Goal: Information Seeking & Learning: Learn about a topic

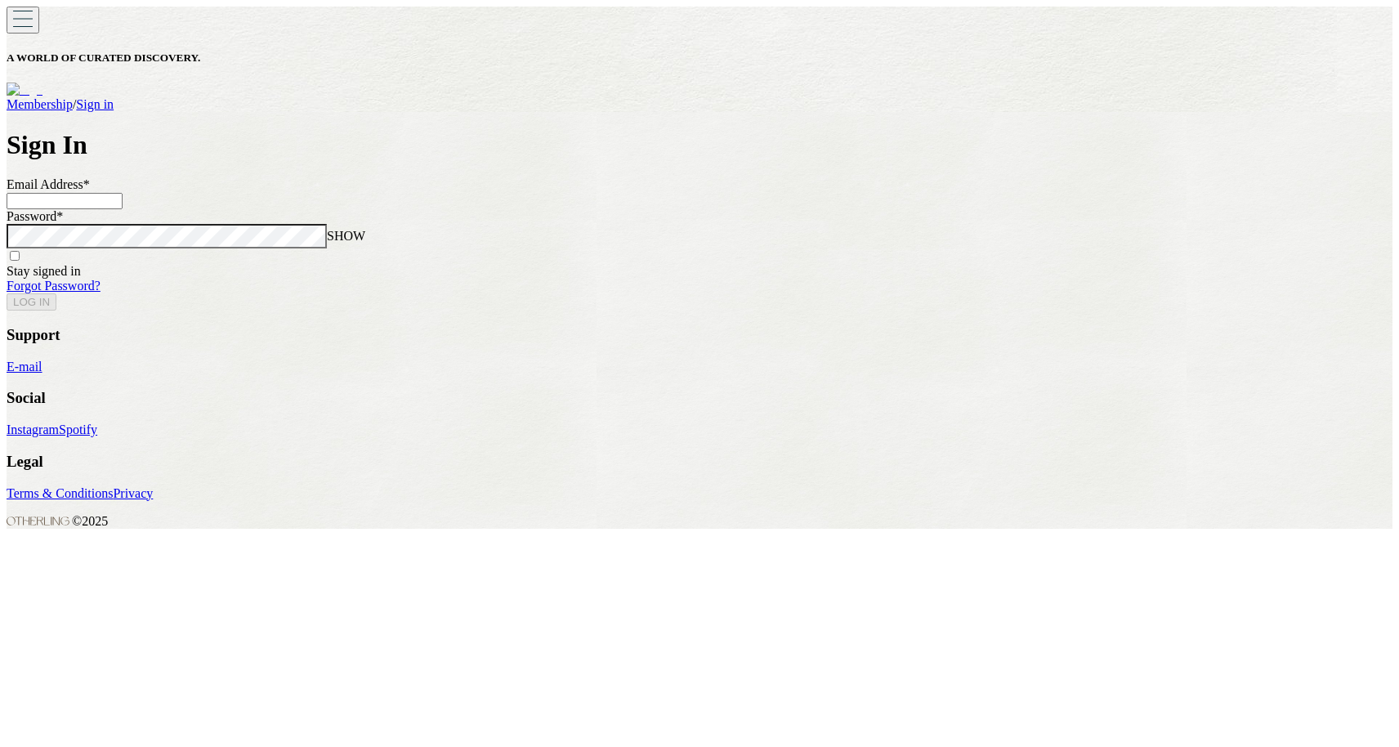
click at [123, 209] on input at bounding box center [65, 201] width 116 height 16
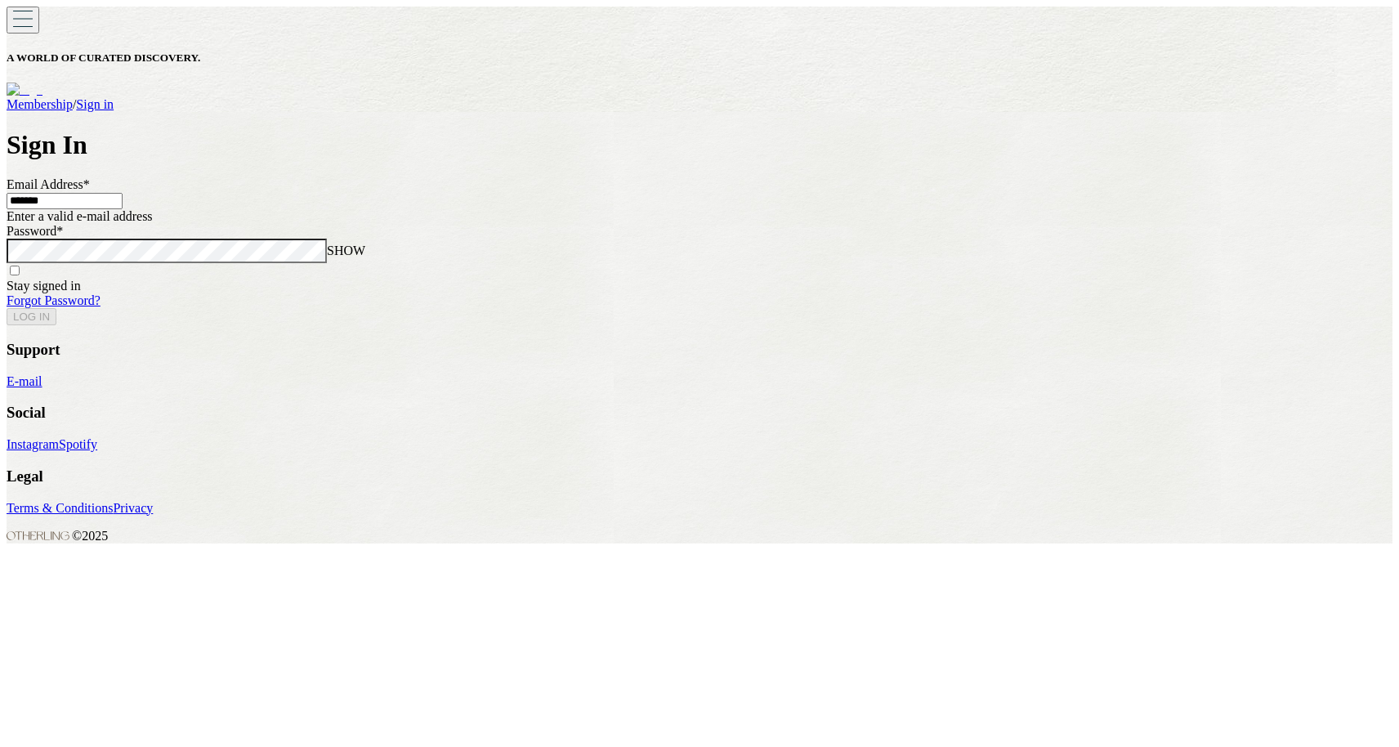
type input "********"
click at [232, 156] on main "Sign In Email Address * Enter a valid e-mail address Password * SHOW Stay signe…" at bounding box center [700, 227] width 1386 height 195
click at [431, 151] on main "Sign In Email Address * Enter a valid e-mail address Password * SHOW Stay signe…" at bounding box center [700, 227] width 1386 height 195
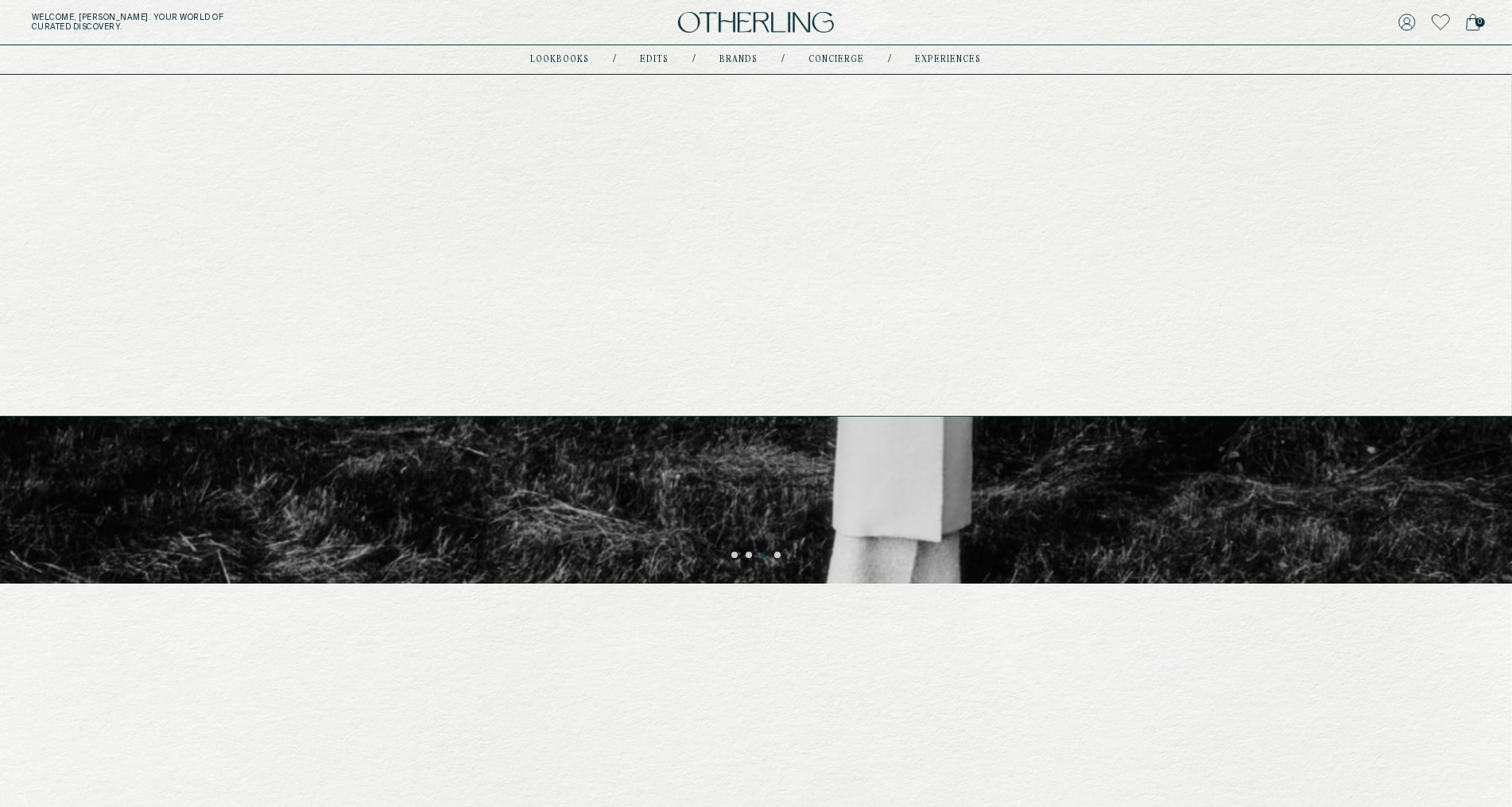
click at [934, 57] on link "experiences" at bounding box center [949, 59] width 66 height 8
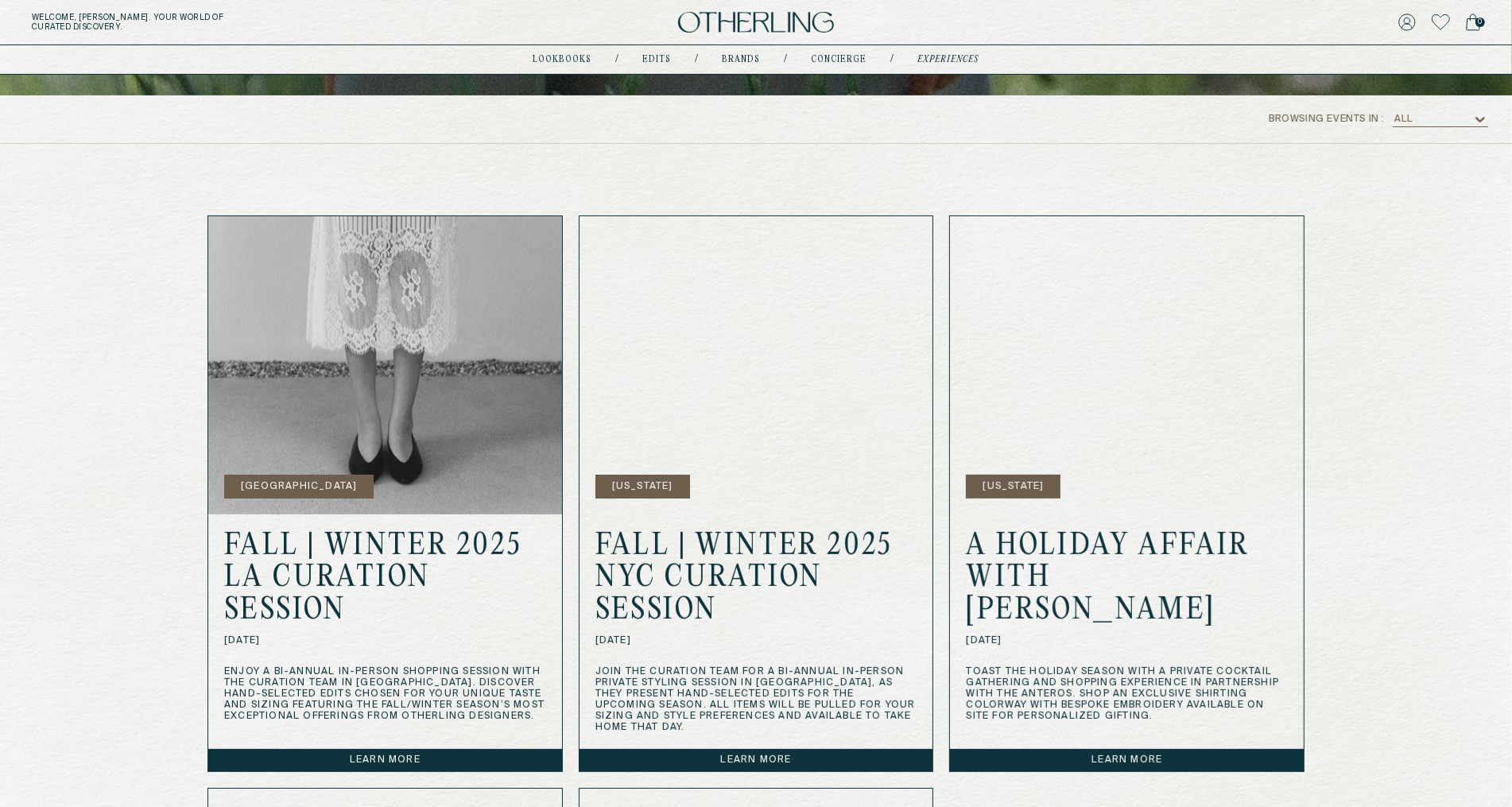
scroll to position [363, 0]
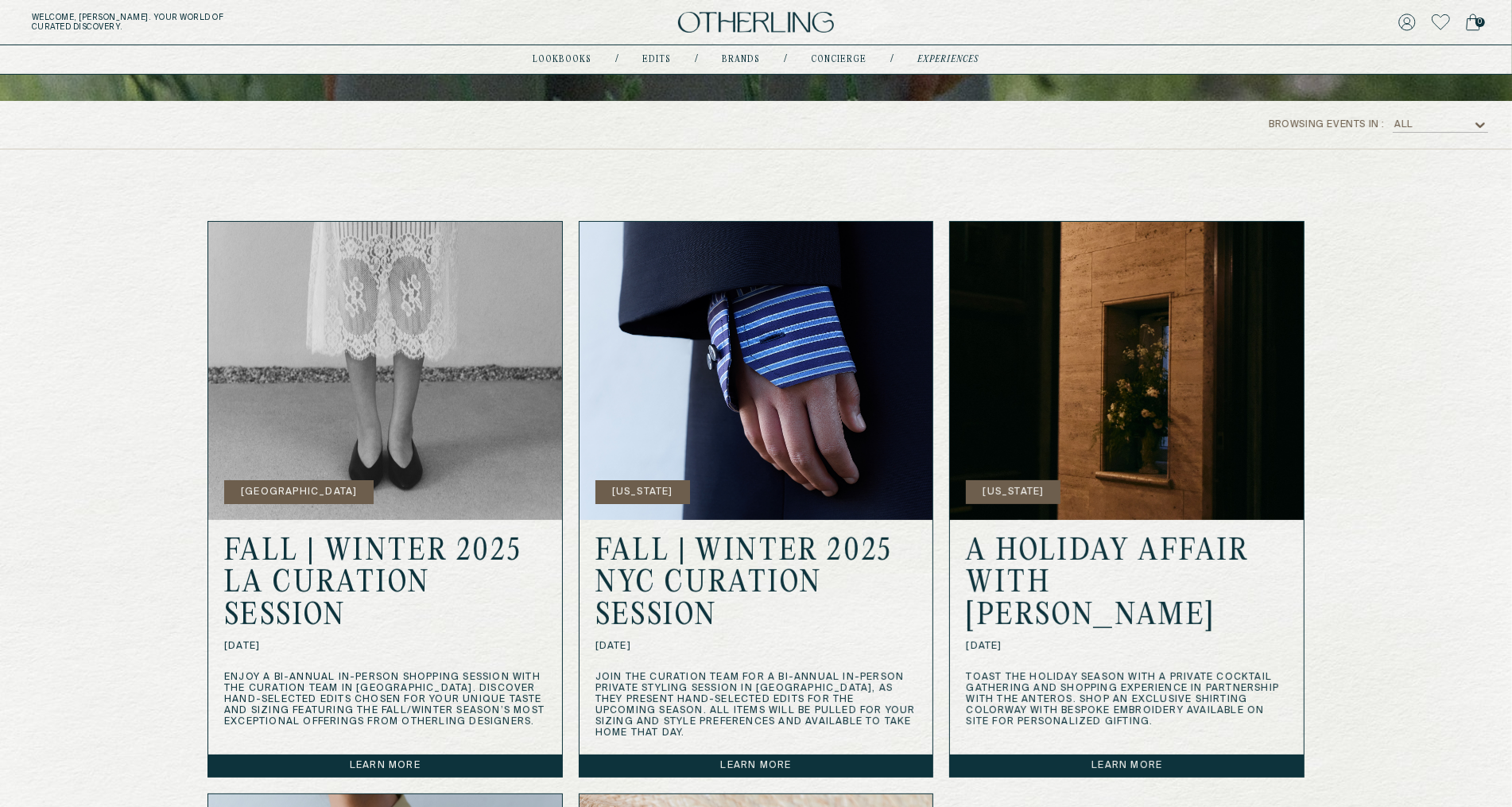
click at [1463, 117] on div "All" at bounding box center [1432, 125] width 80 height 16
click at [1458, 190] on div "Los Angeles" at bounding box center [1440, 192] width 76 height 11
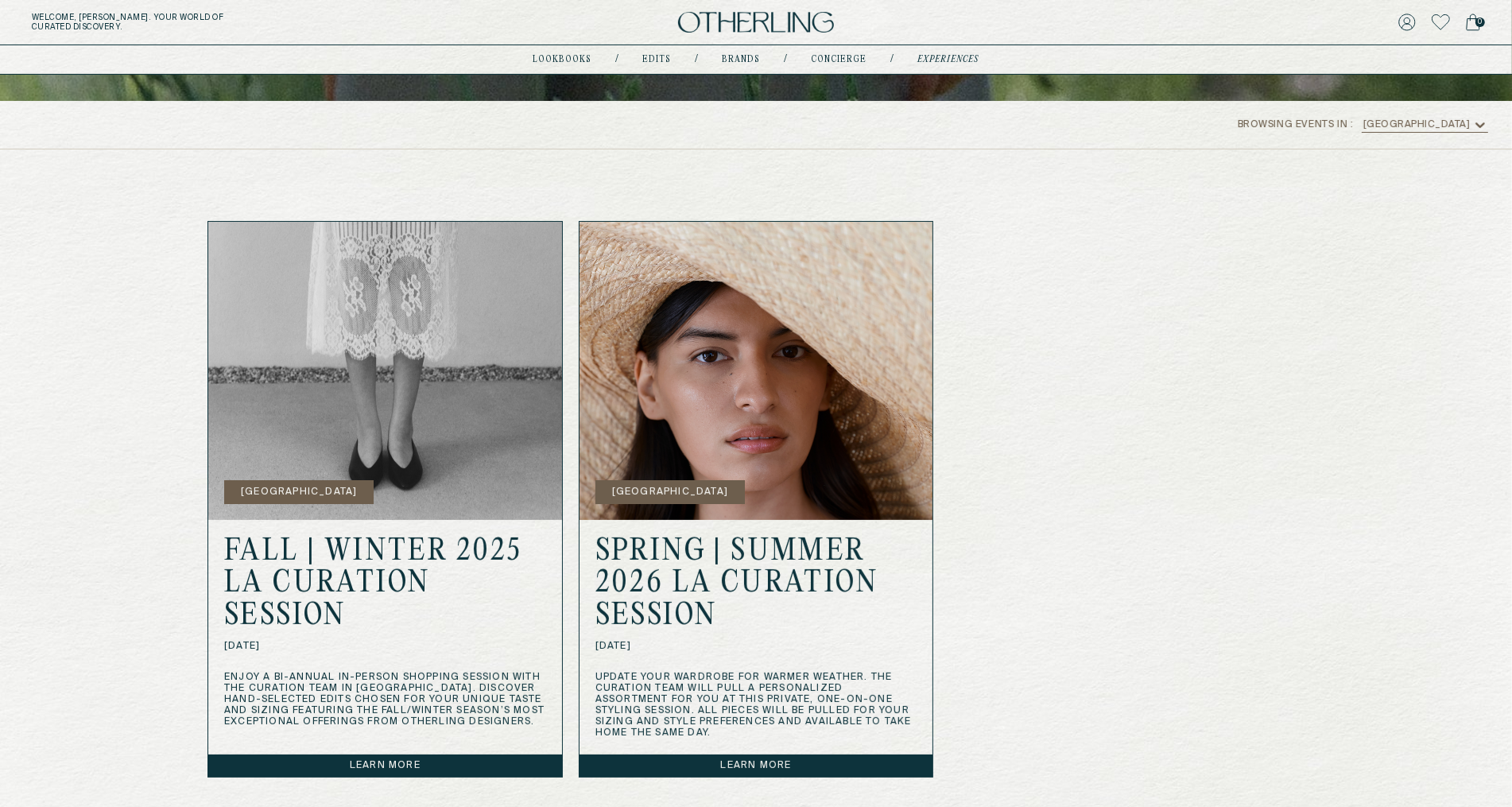
click at [1460, 115] on div "browsing events in : option Los Angeles, selected. Los Angeles" at bounding box center [756, 126] width 1512 height 49
click at [1458, 126] on div "Los Angeles" at bounding box center [1417, 125] width 107 height 11
click at [1458, 163] on div "New York" at bounding box center [1424, 167] width 108 height 11
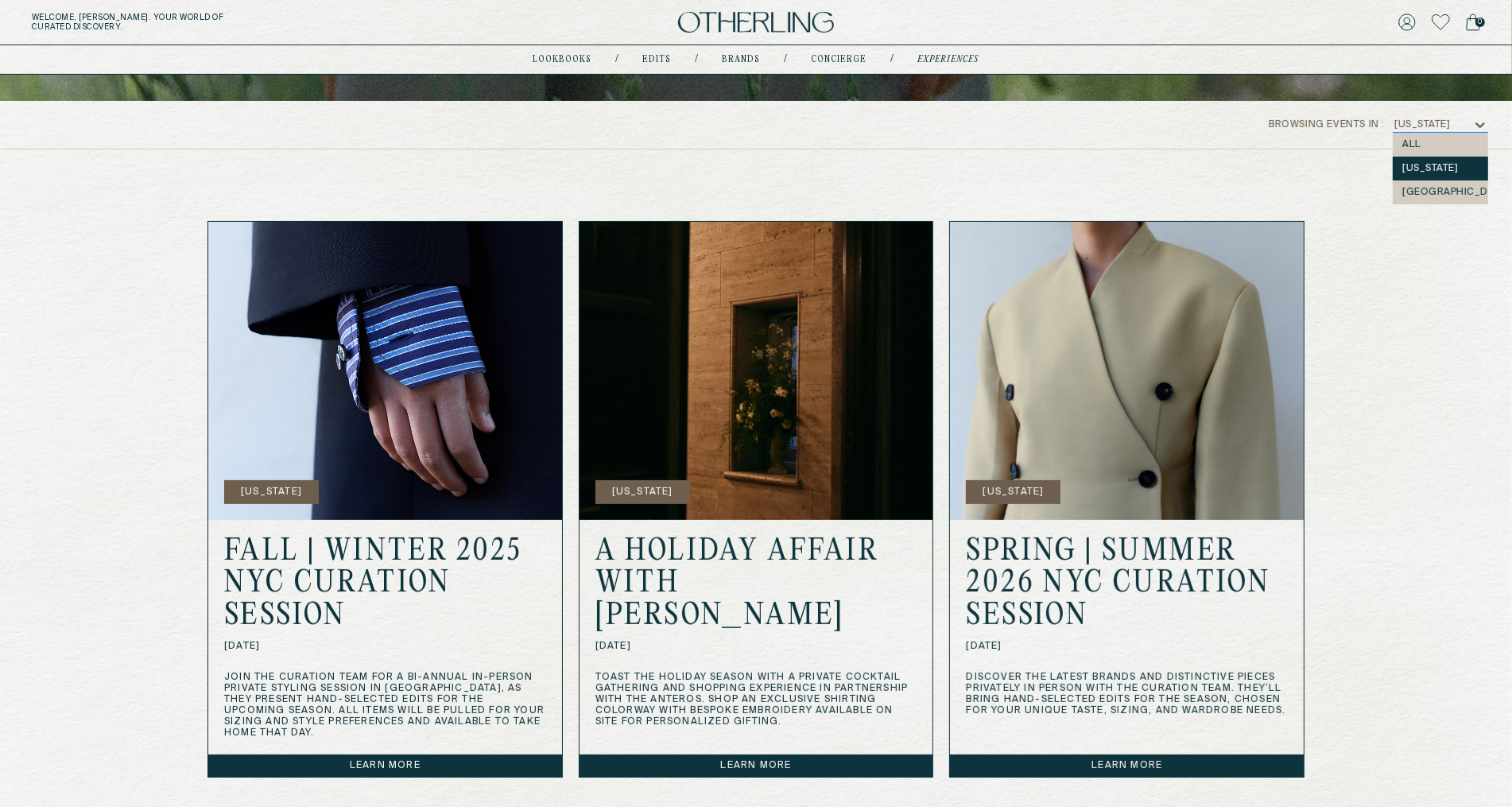
click at [1475, 128] on icon at bounding box center [1480, 125] width 16 height 16
click at [1462, 141] on div "All" at bounding box center [1440, 144] width 76 height 11
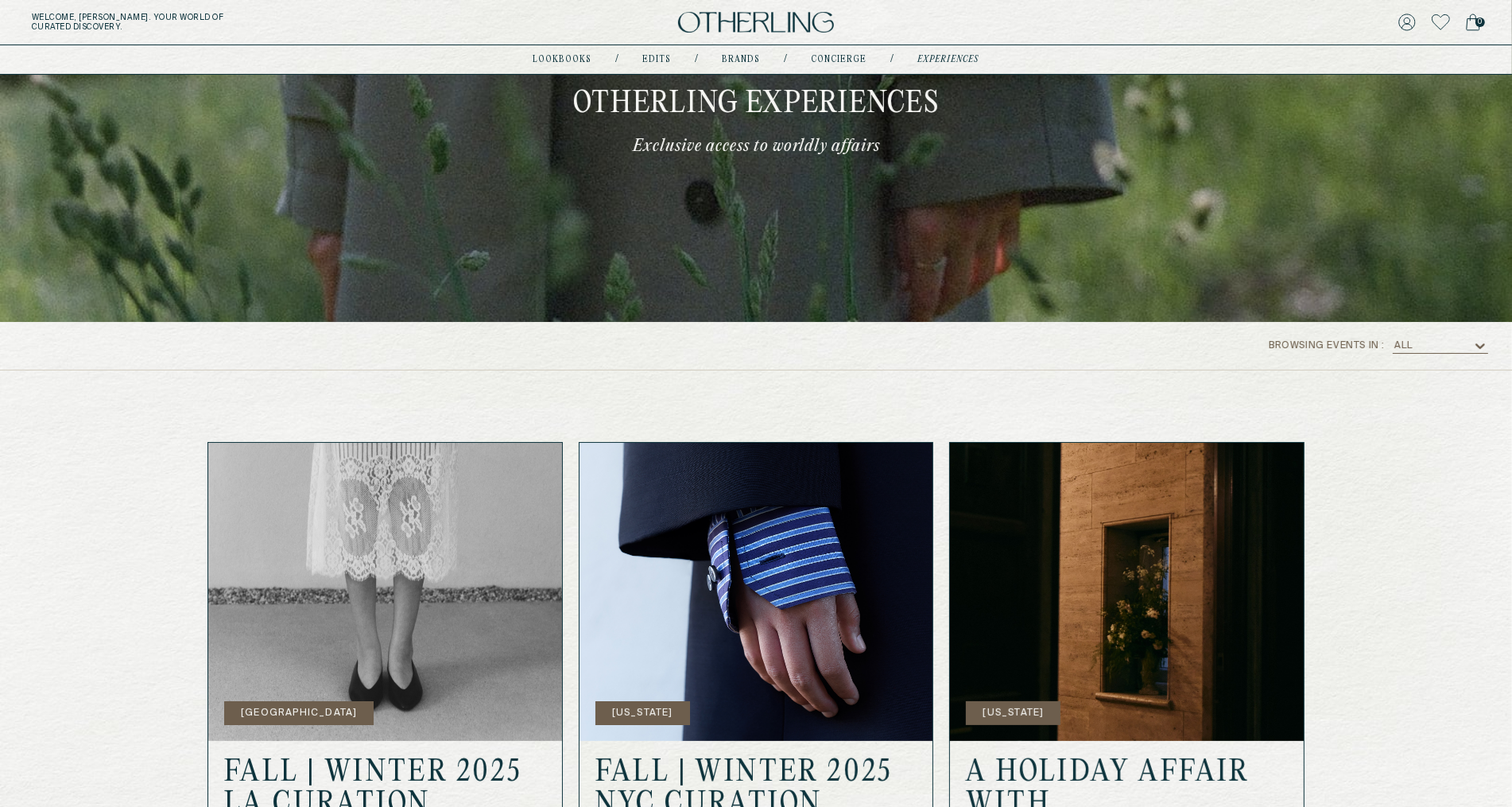
scroll to position [0, 0]
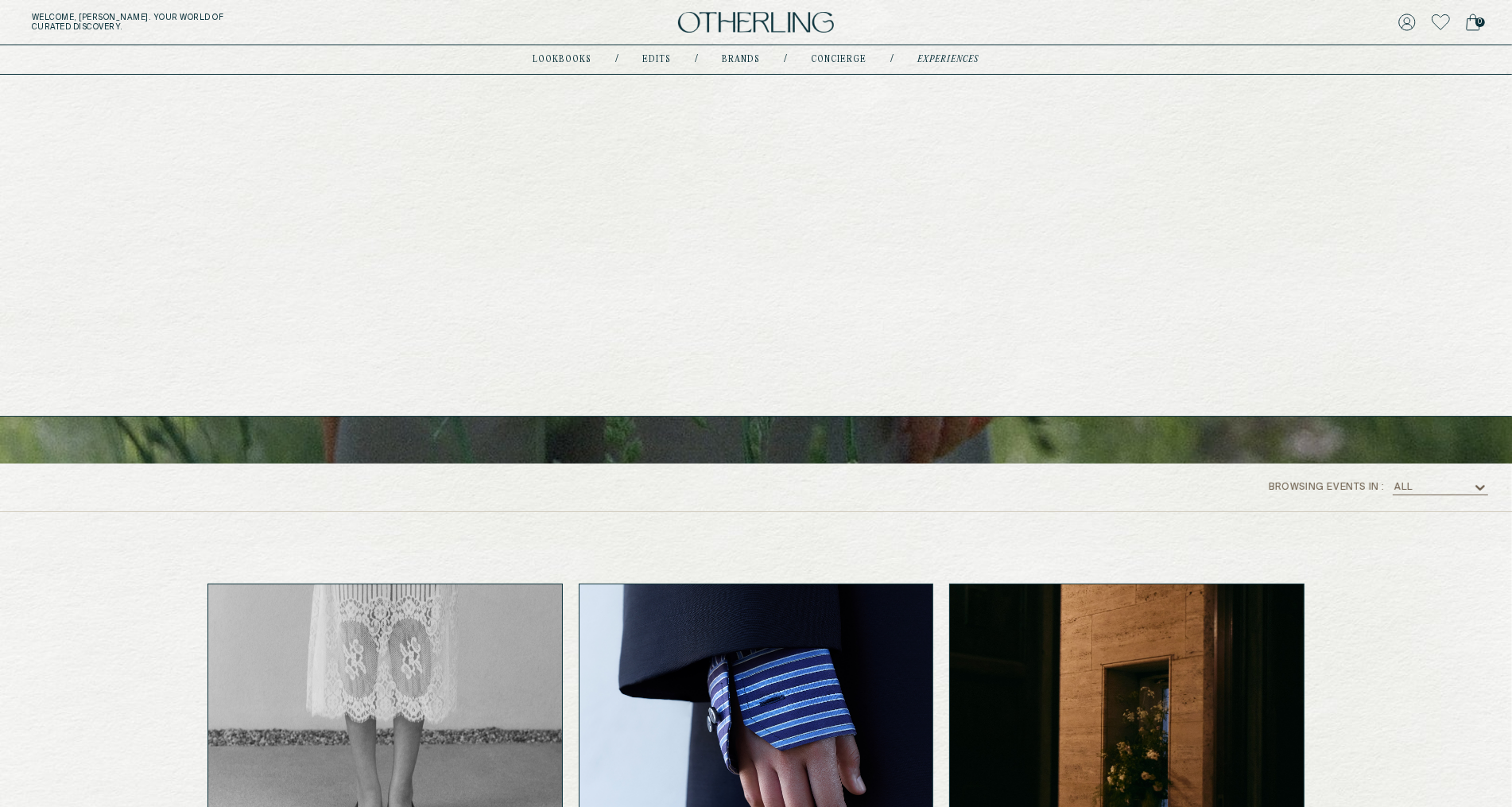
click at [853, 59] on link "concierge" at bounding box center [839, 59] width 55 height 8
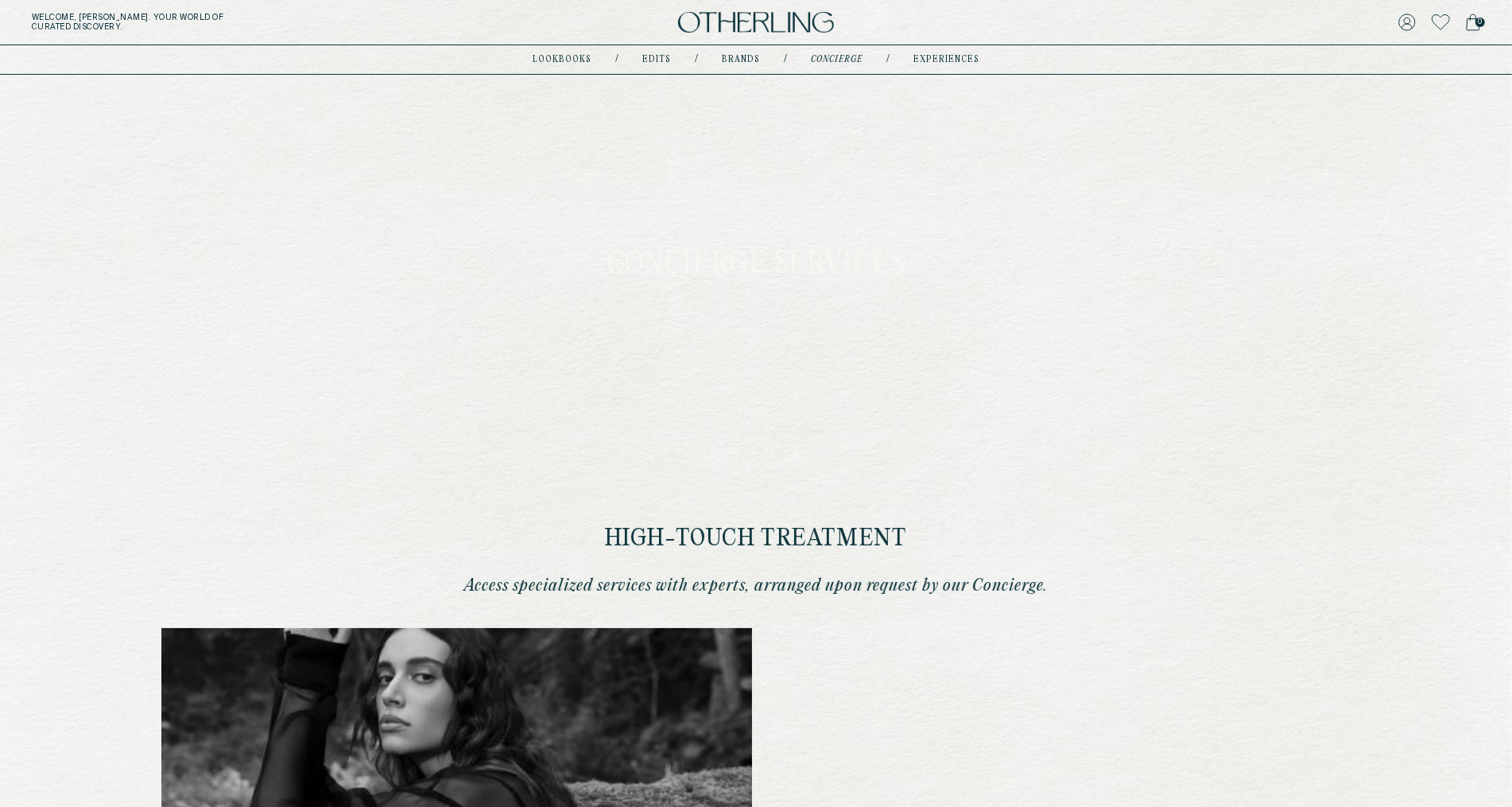
type input "********"
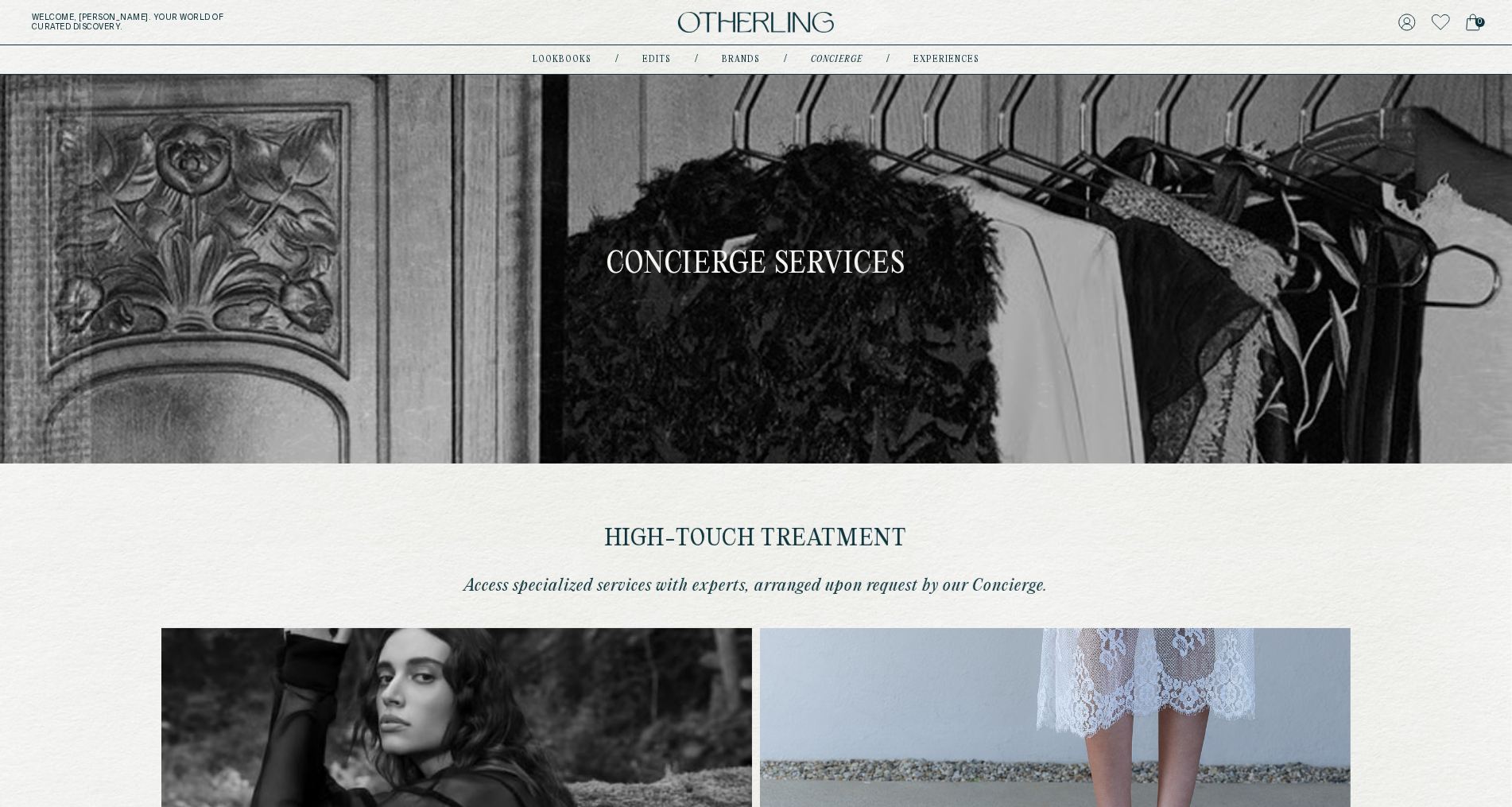
type input "**********"
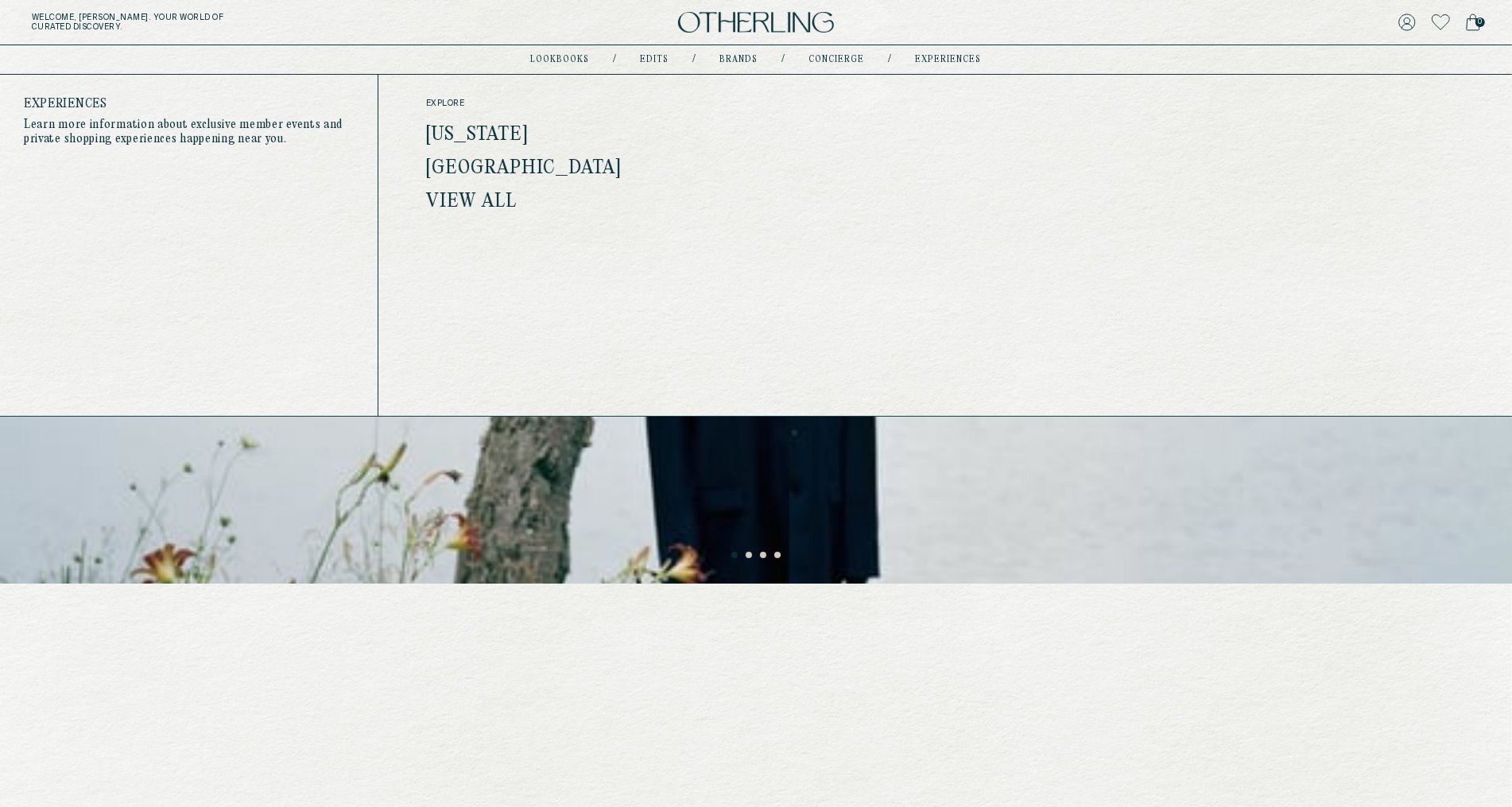
click at [946, 55] on link "experiences" at bounding box center [949, 59] width 66 height 8
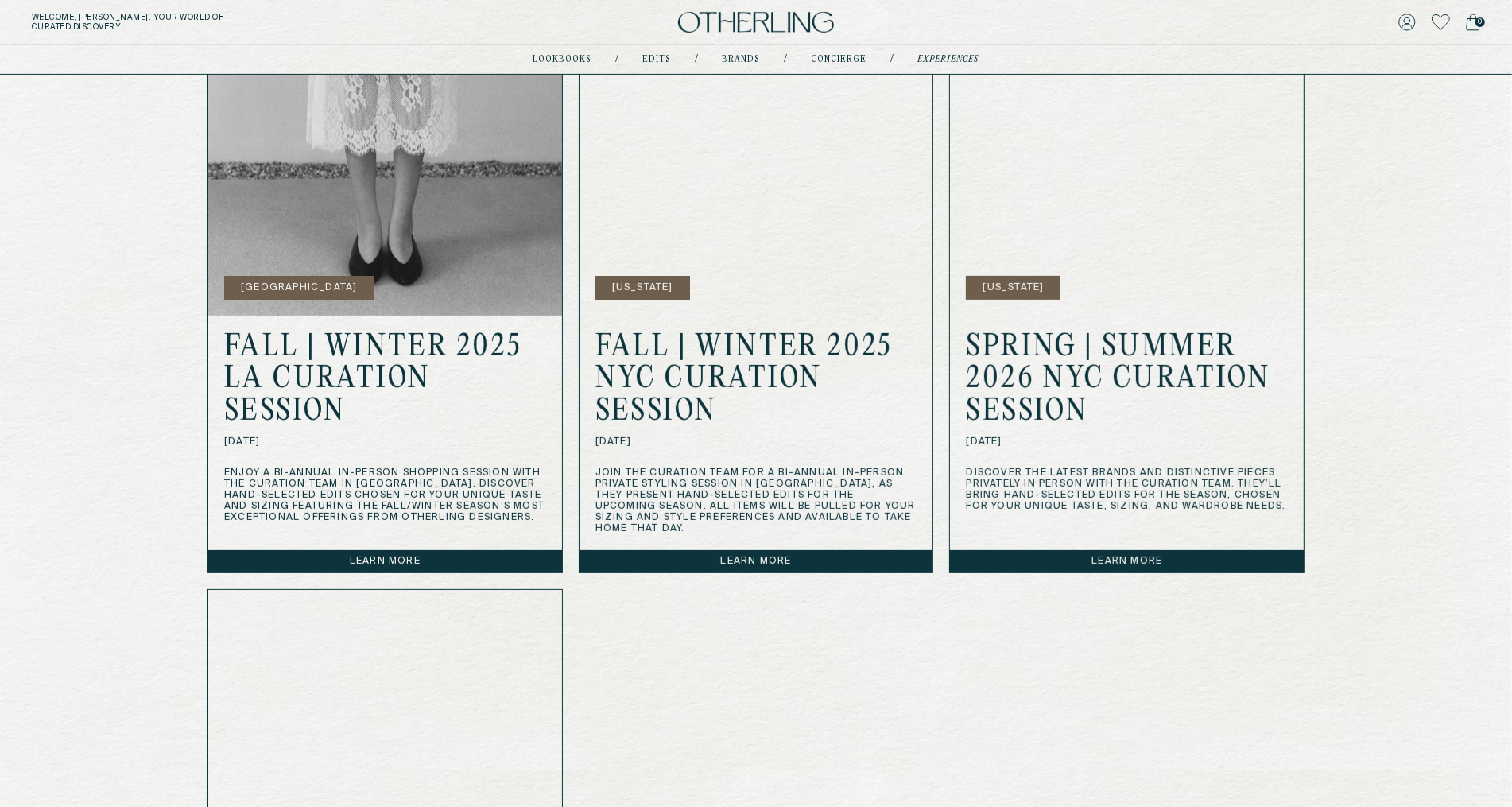
scroll to position [563, 0]
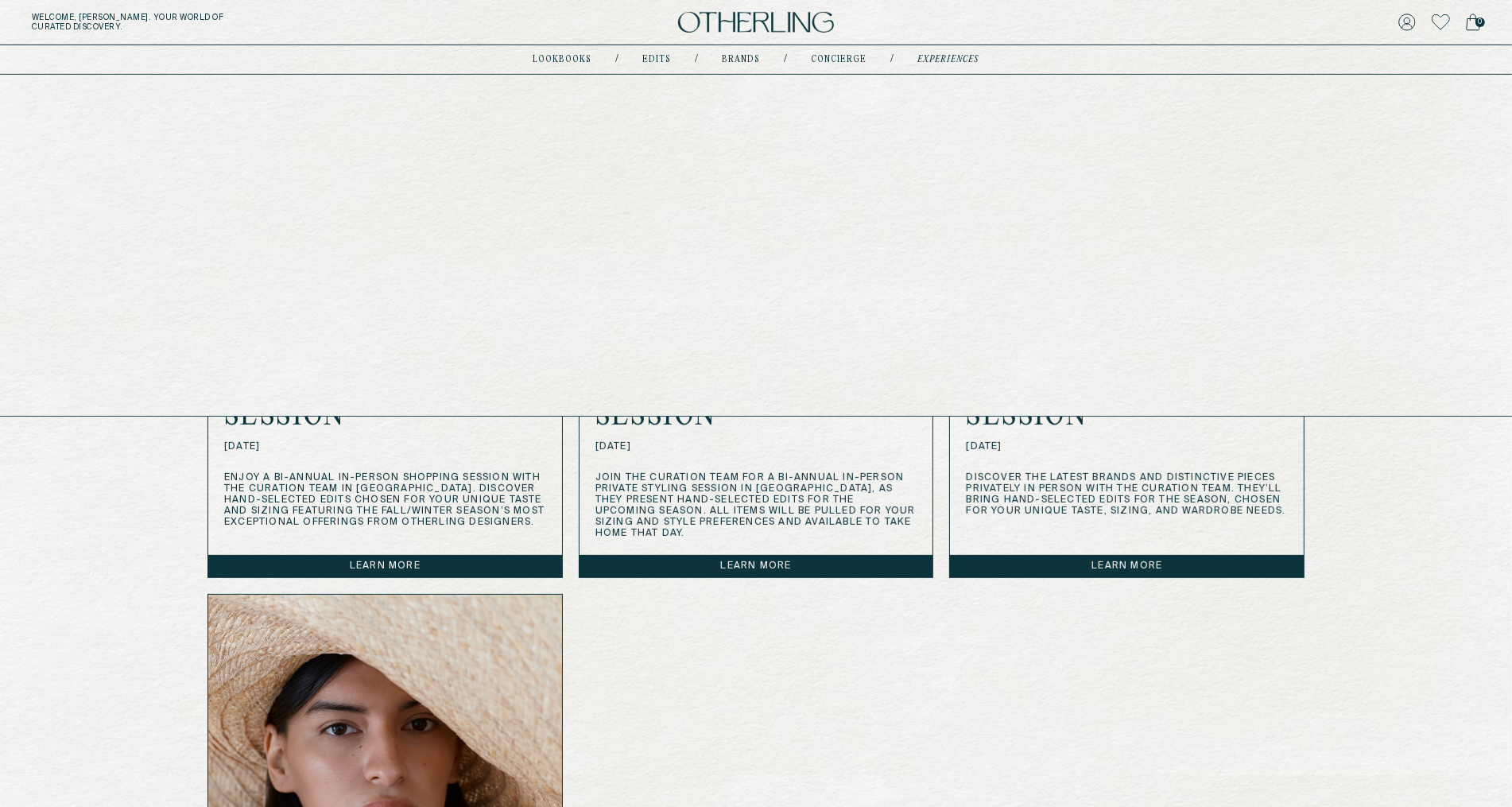
click at [743, 55] on link "Brands" at bounding box center [741, 59] width 38 height 8
